Goal: Information Seeking & Learning: Check status

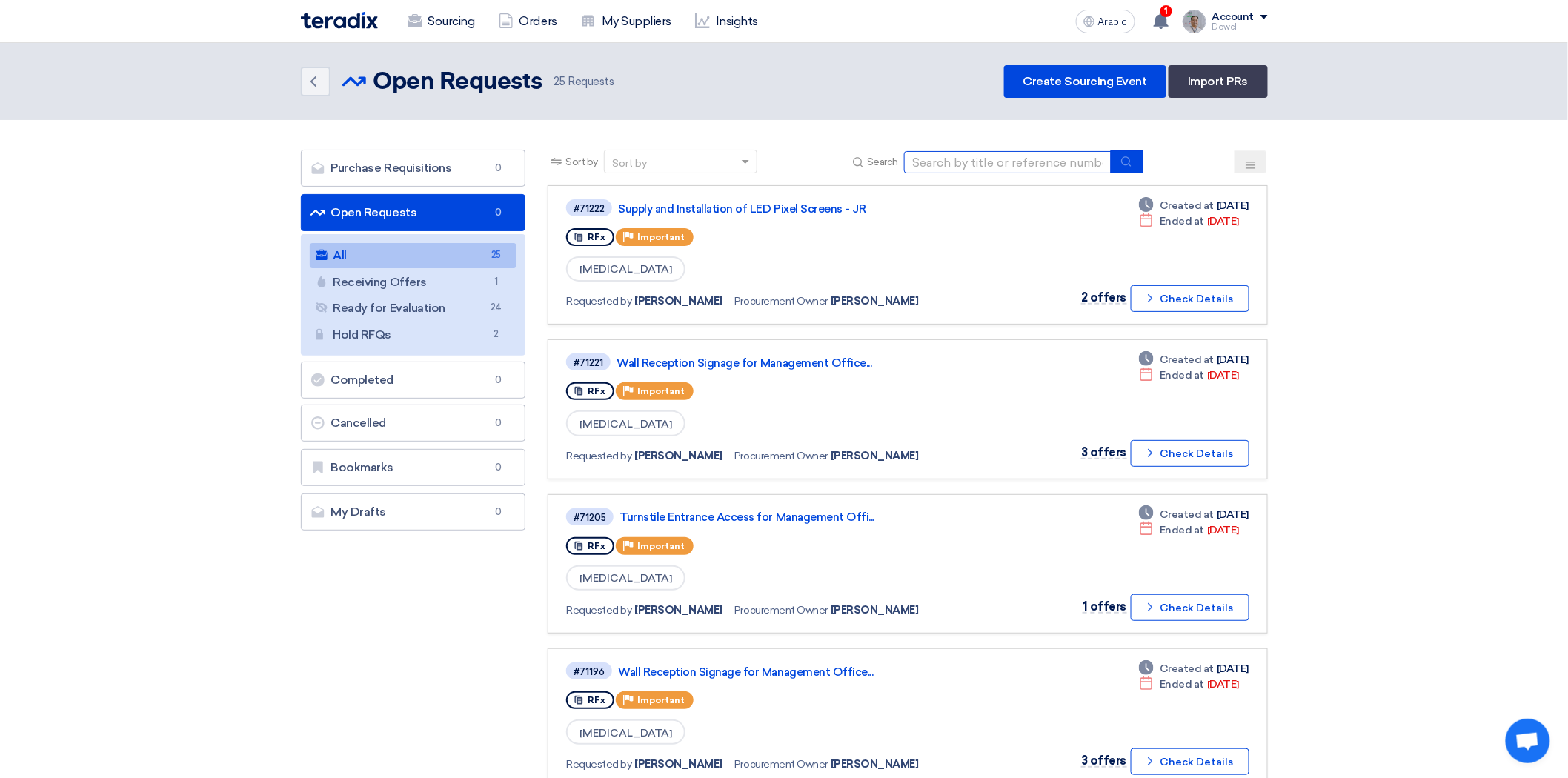
click at [978, 164] on input at bounding box center [1007, 163] width 207 height 23
type input "funtura"
click at [1131, 164] on icon "submit" at bounding box center [1125, 162] width 12 height 12
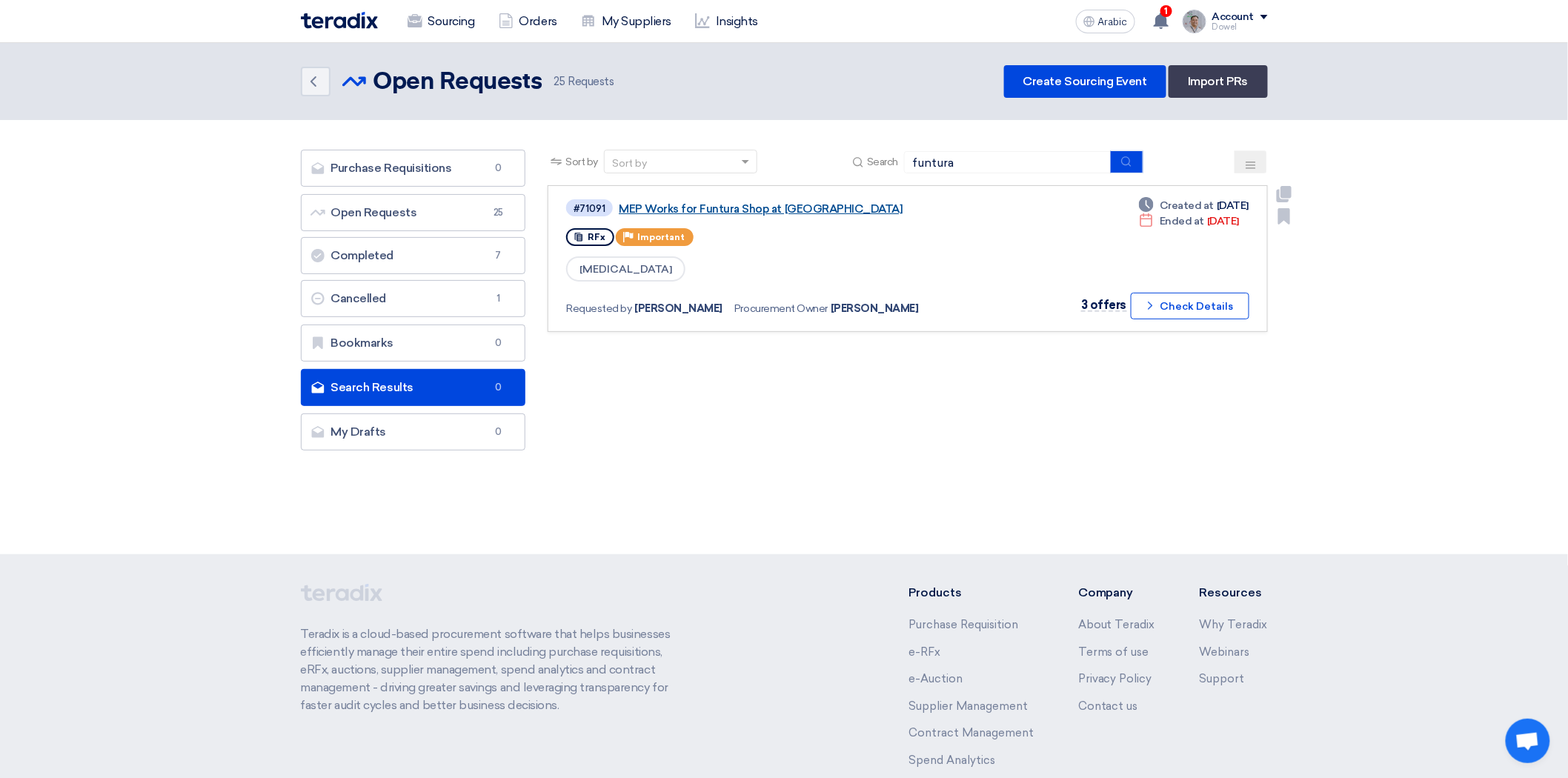
click at [752, 205] on font "MEP Works for Funtura Shop at [GEOGRAPHIC_DATA]" at bounding box center [760, 209] width 284 height 13
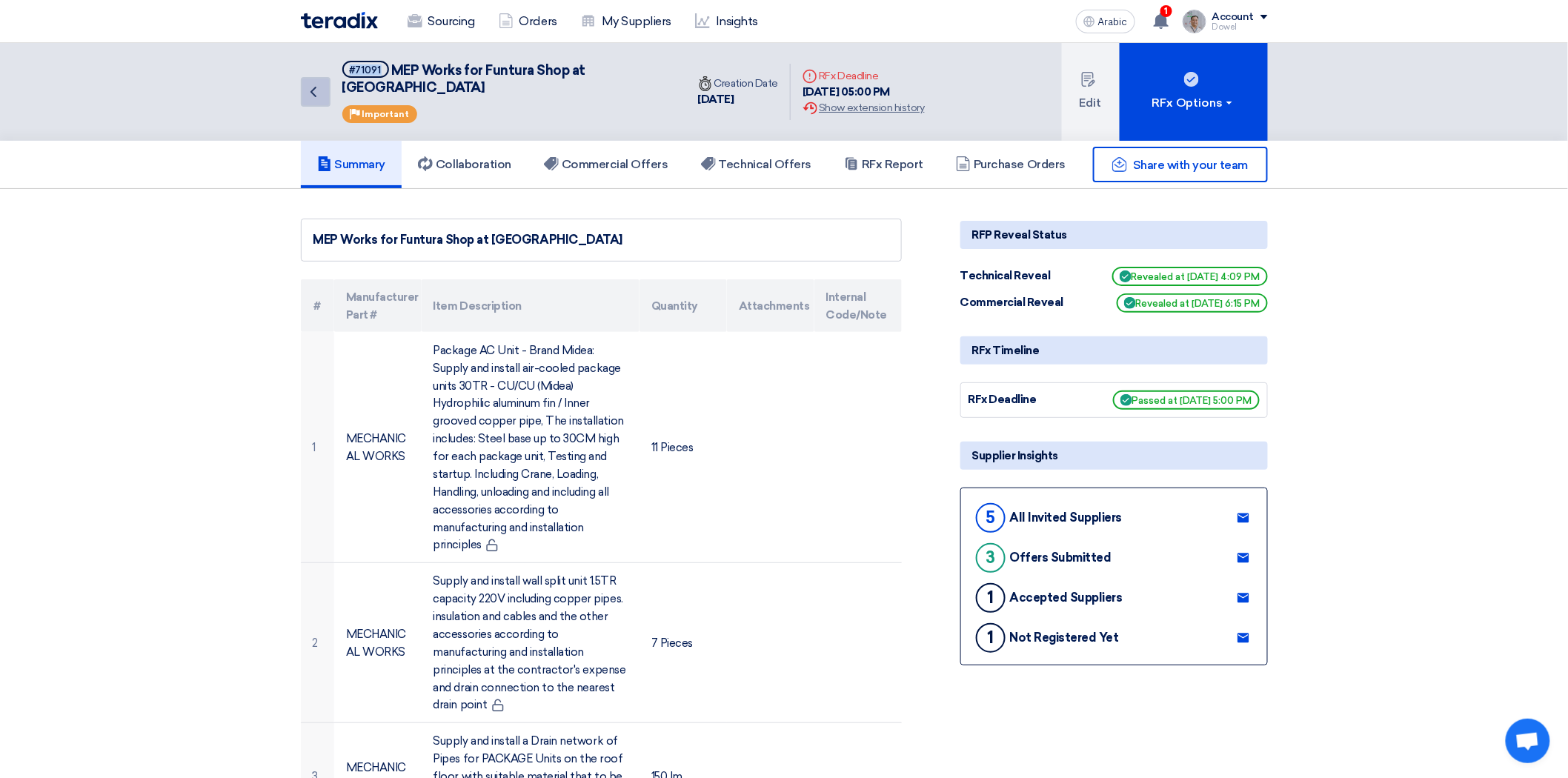
drag, startPoint x: 379, startPoint y: 67, endPoint x: 323, endPoint y: 68, distance: 56.0
click at [323, 68] on div "Back #71091 MEP Works for Funtura Shop at [GEOGRAPHIC_DATA] Priority Important" at bounding box center [493, 91] width 385 height 97
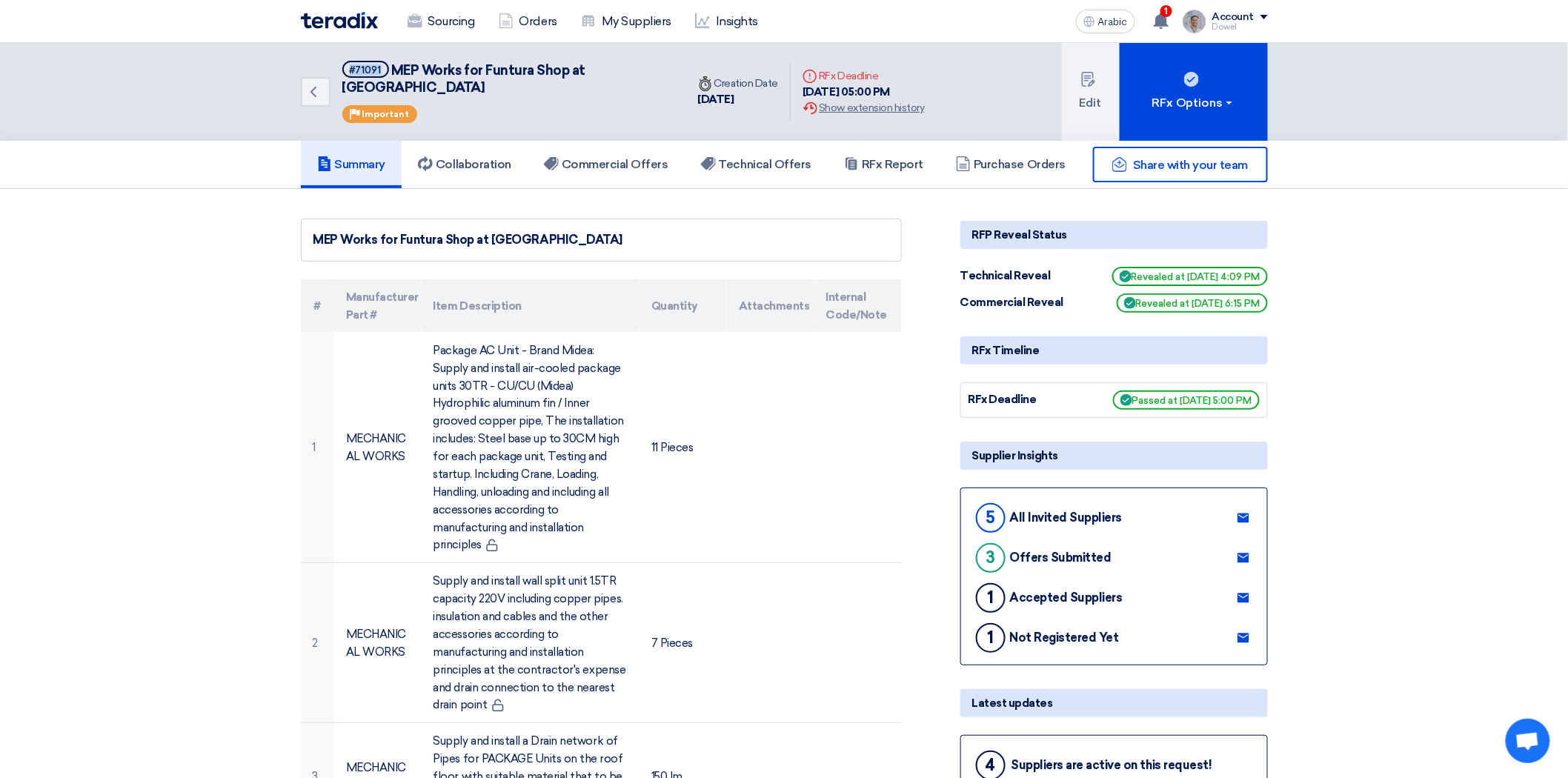
copy font "#71091"
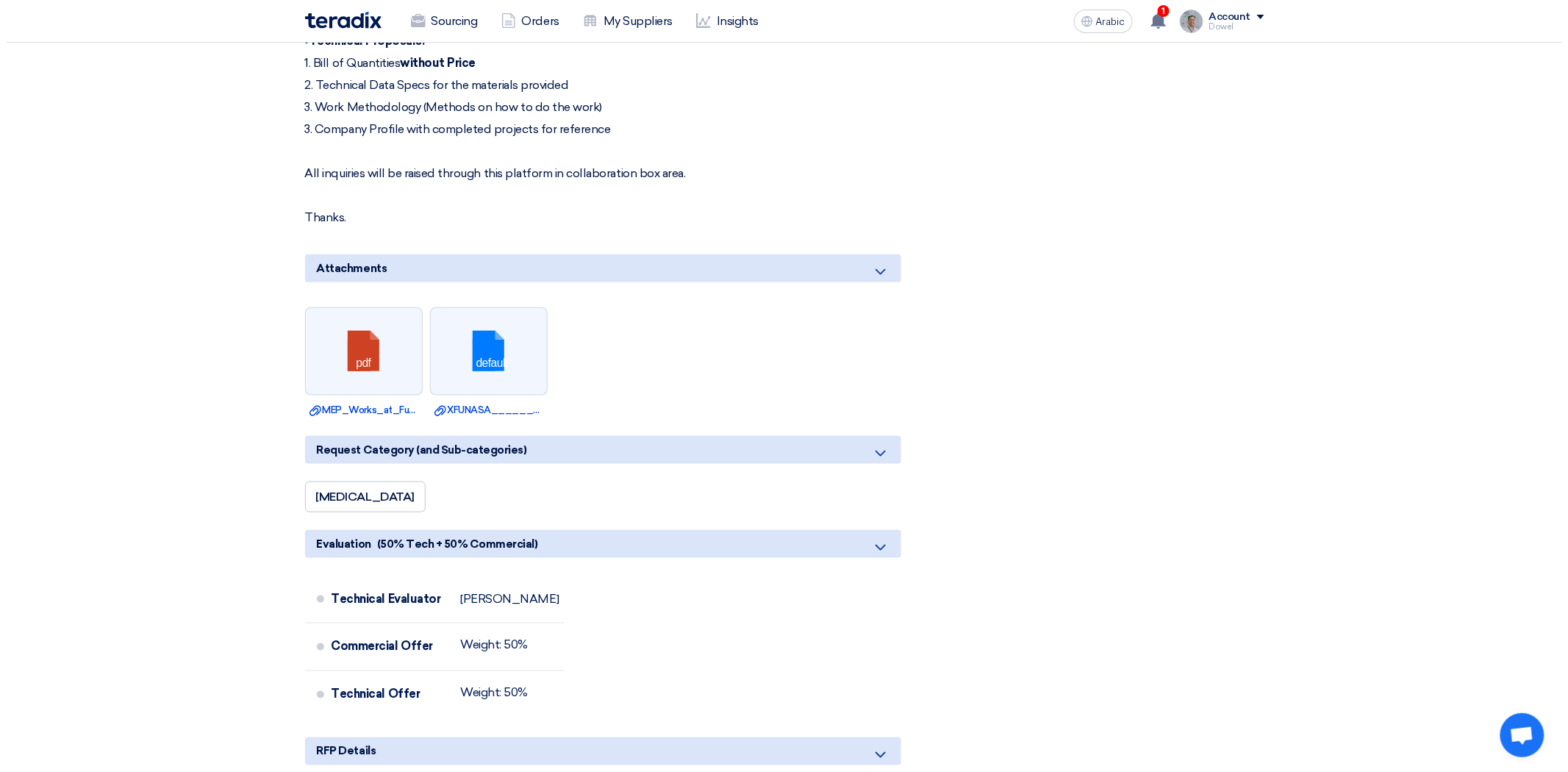
scroll to position [3359, 0]
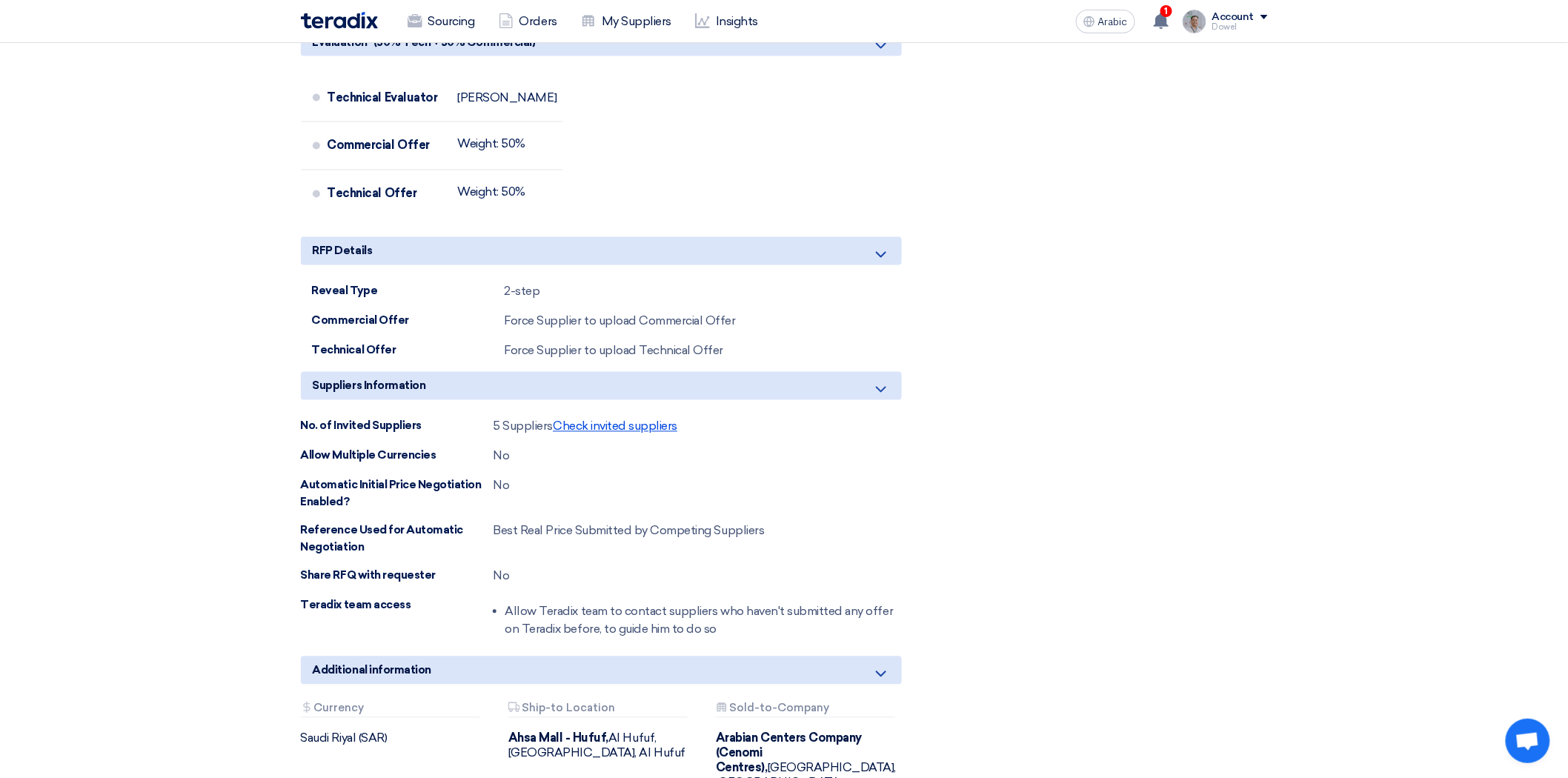
click at [617, 433] on font "Check invited suppliers" at bounding box center [615, 425] width 125 height 14
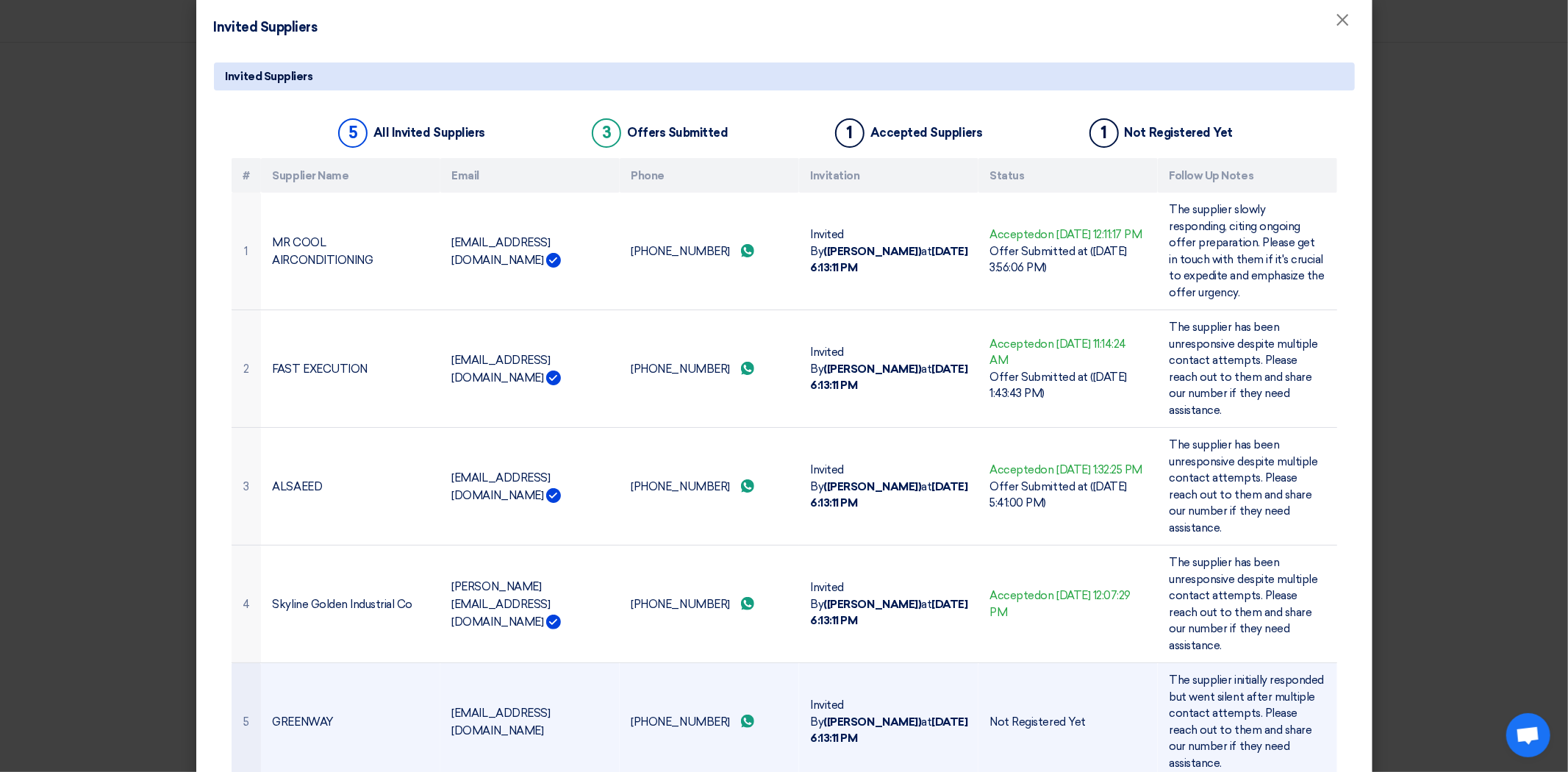
scroll to position [20, 0]
